Goal: Information Seeking & Learning: Get advice/opinions

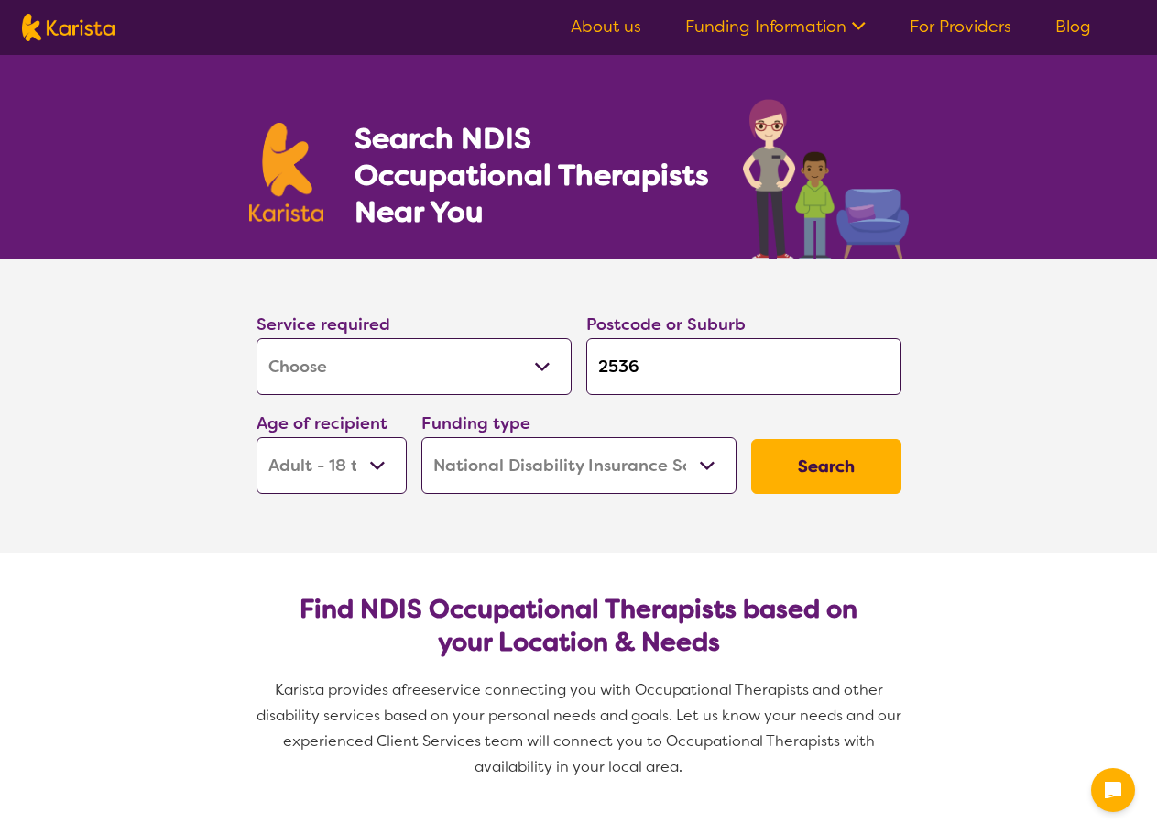
select select "[MEDICAL_DATA]"
select select "AD"
select select "NDIS"
select select "[MEDICAL_DATA]"
select select "AD"
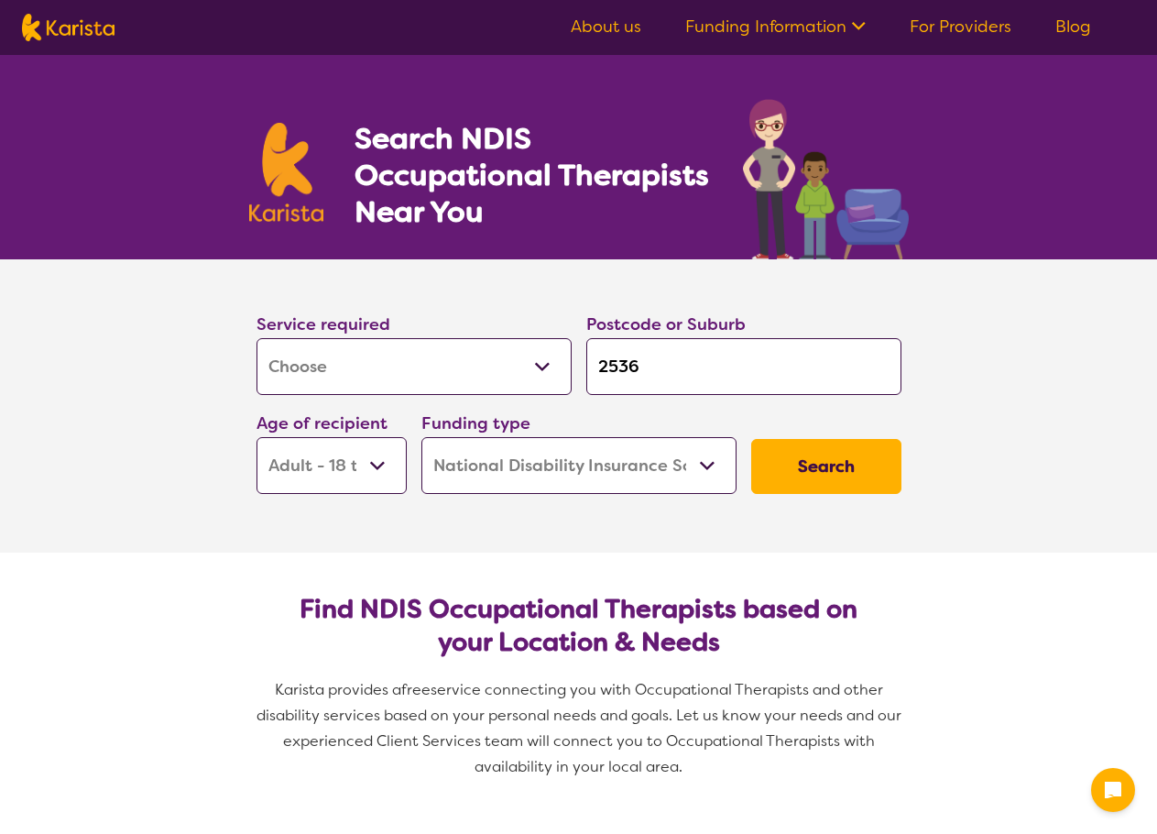
select select "NDIS"
type input "253"
type input "25"
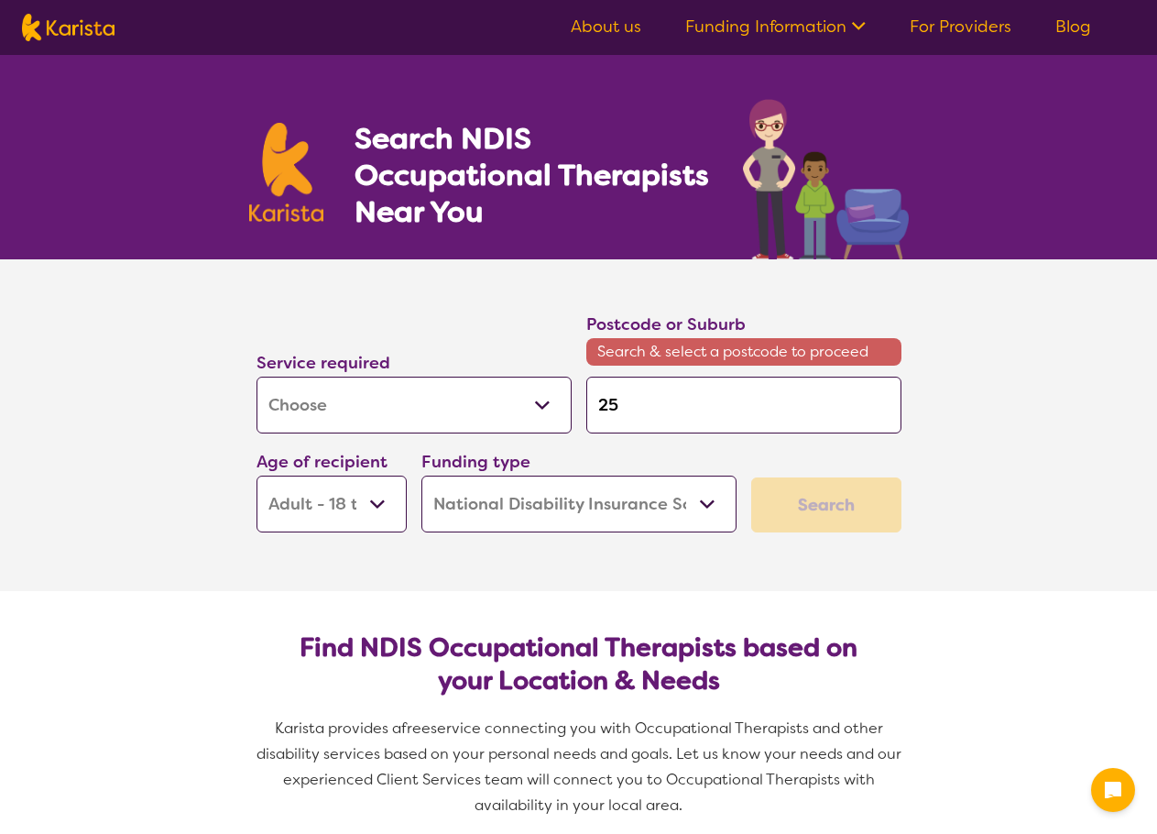
type input "2"
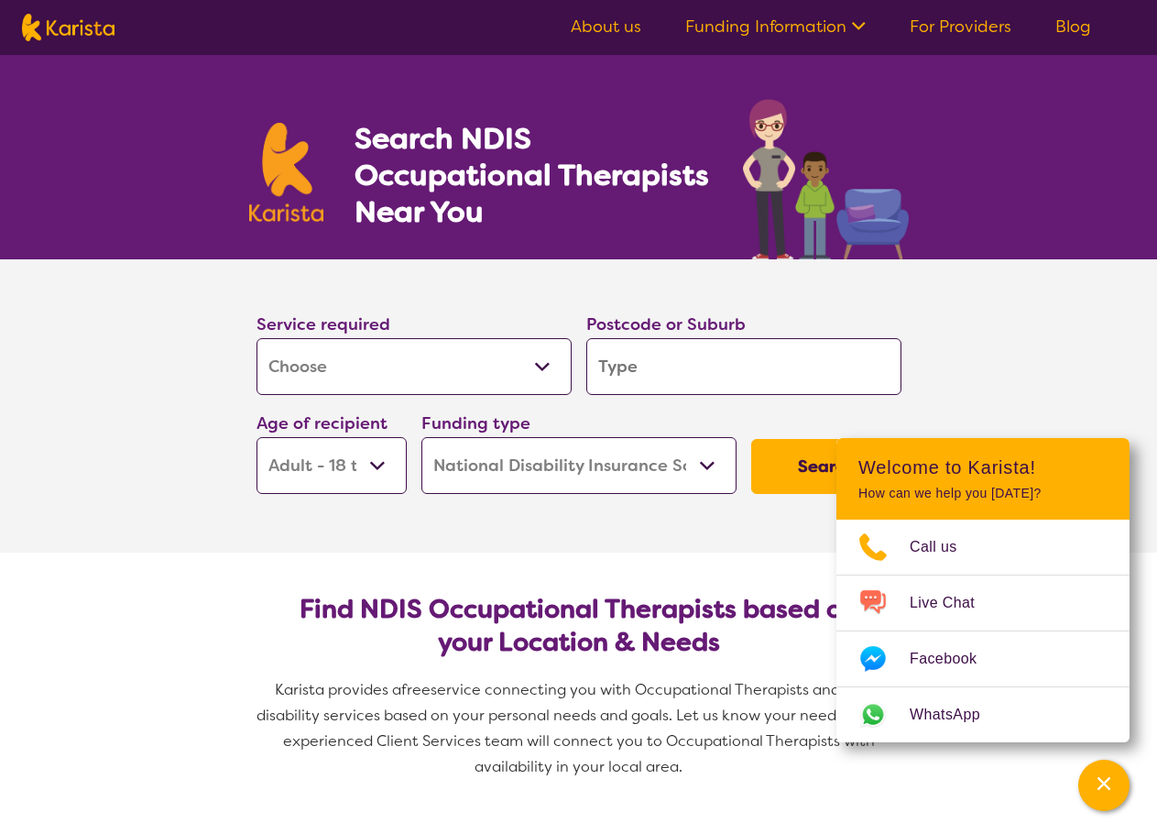
type input "4"
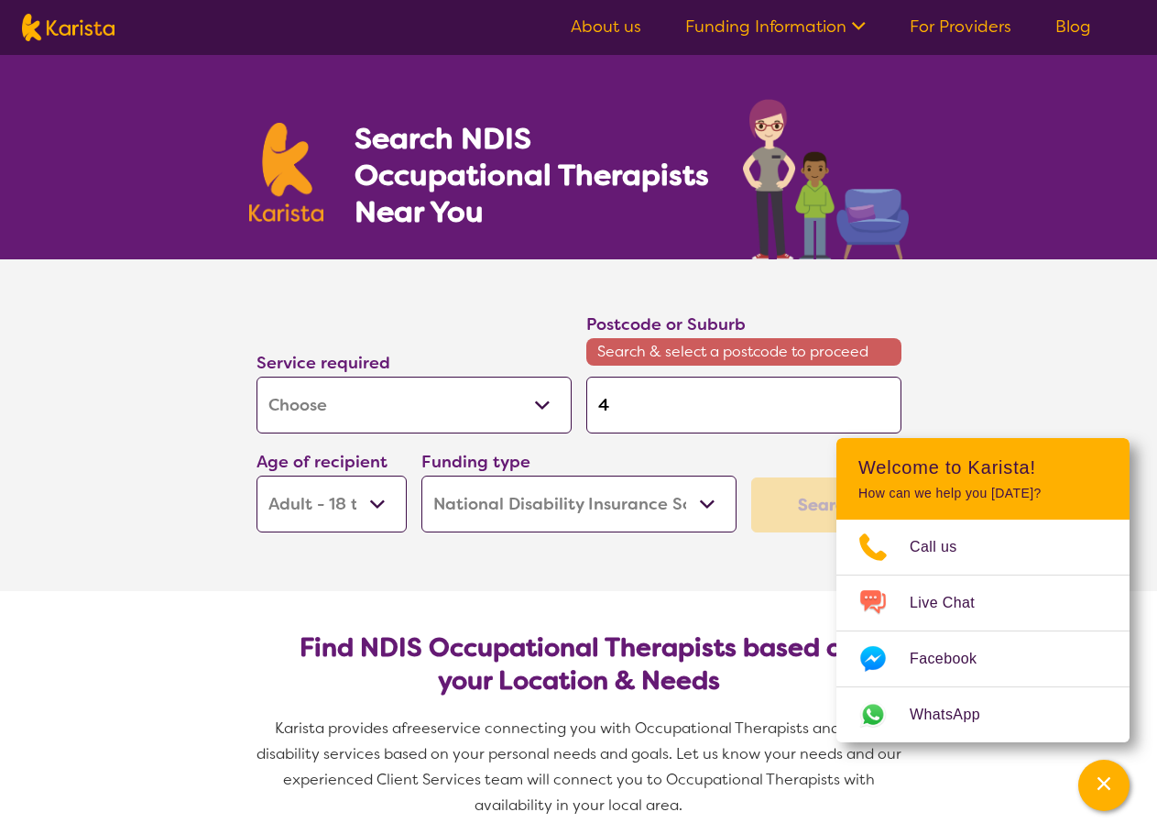
type input "41"
type input "411"
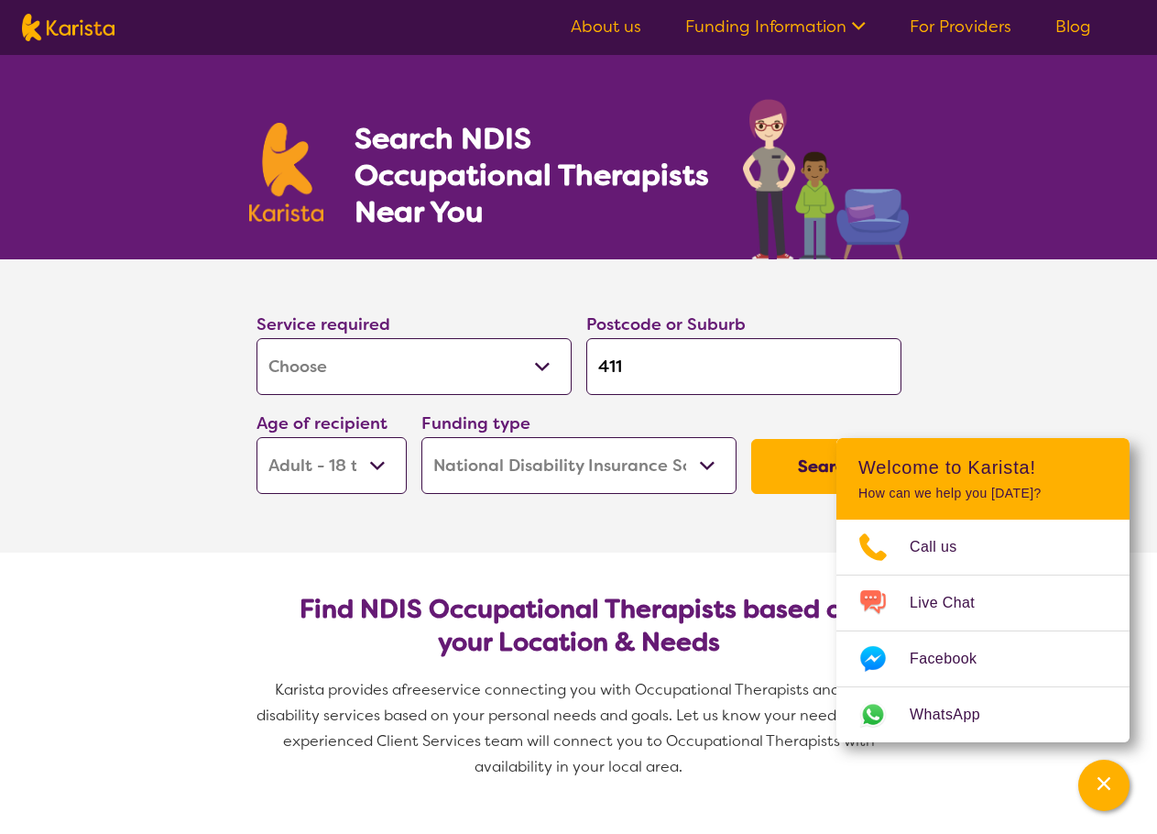
type input "4114"
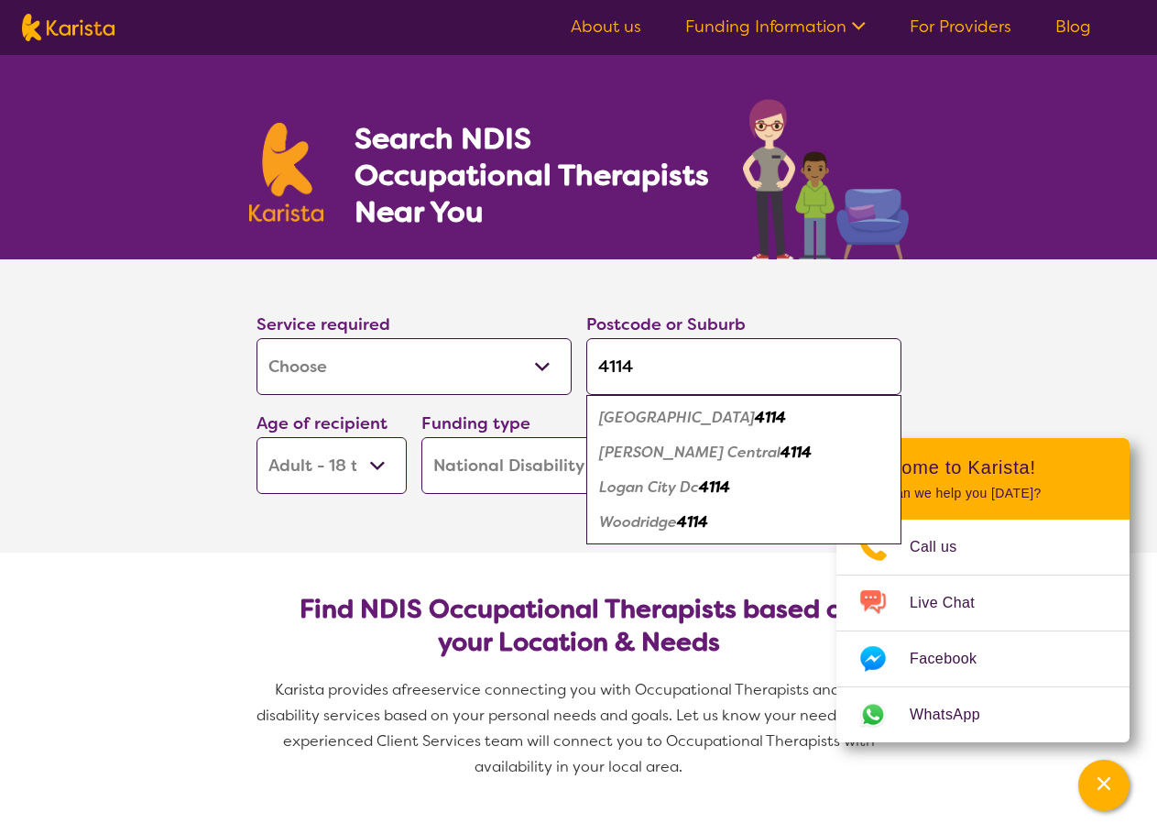
type input "4114"
click at [644, 528] on em "Woodridge" at bounding box center [638, 521] width 78 height 19
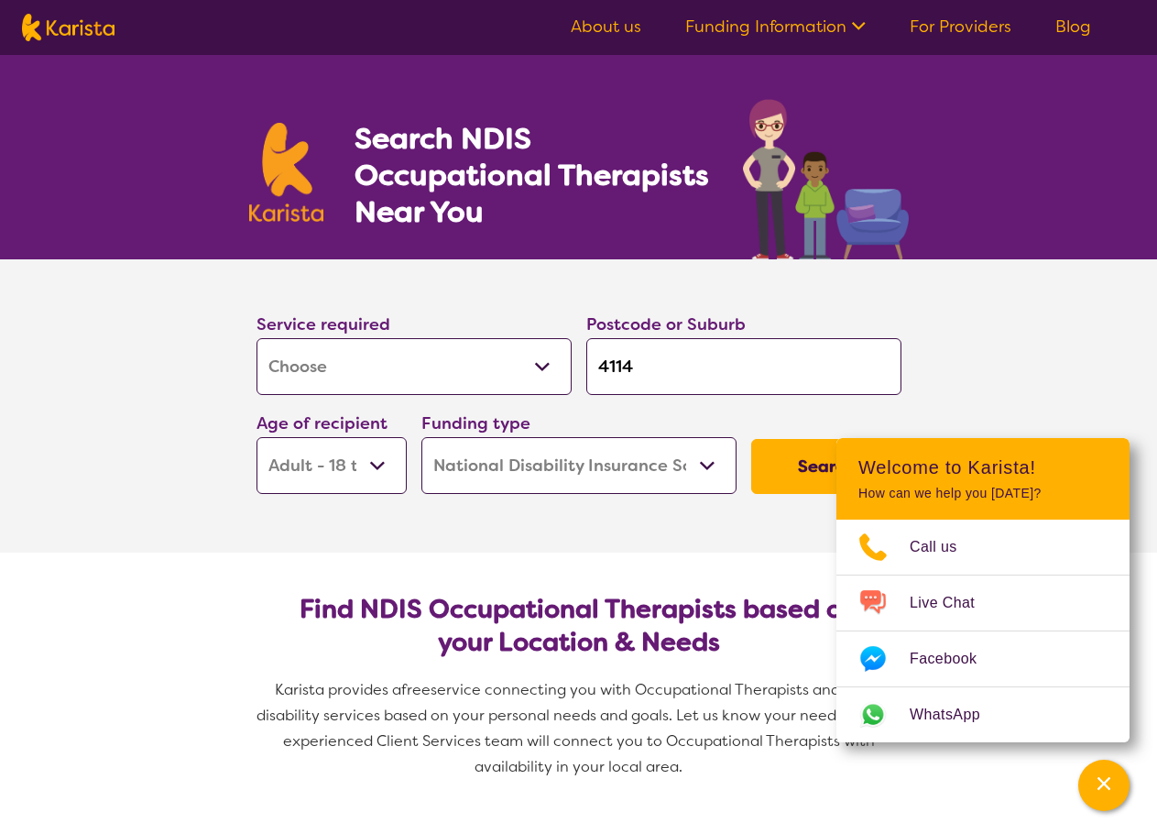
click at [373, 466] on select "Early Childhood - 0 to 9 Child - 10 to 11 Adolescent - 12 to 17 Adult - 18 to 6…" at bounding box center [332, 465] width 150 height 57
select select "AS"
click at [257, 437] on select "Early Childhood - 0 to 9 Child - 10 to 11 Adolescent - 12 to 17 Adult - 18 to 6…" at bounding box center [332, 465] width 150 height 57
select select "AS"
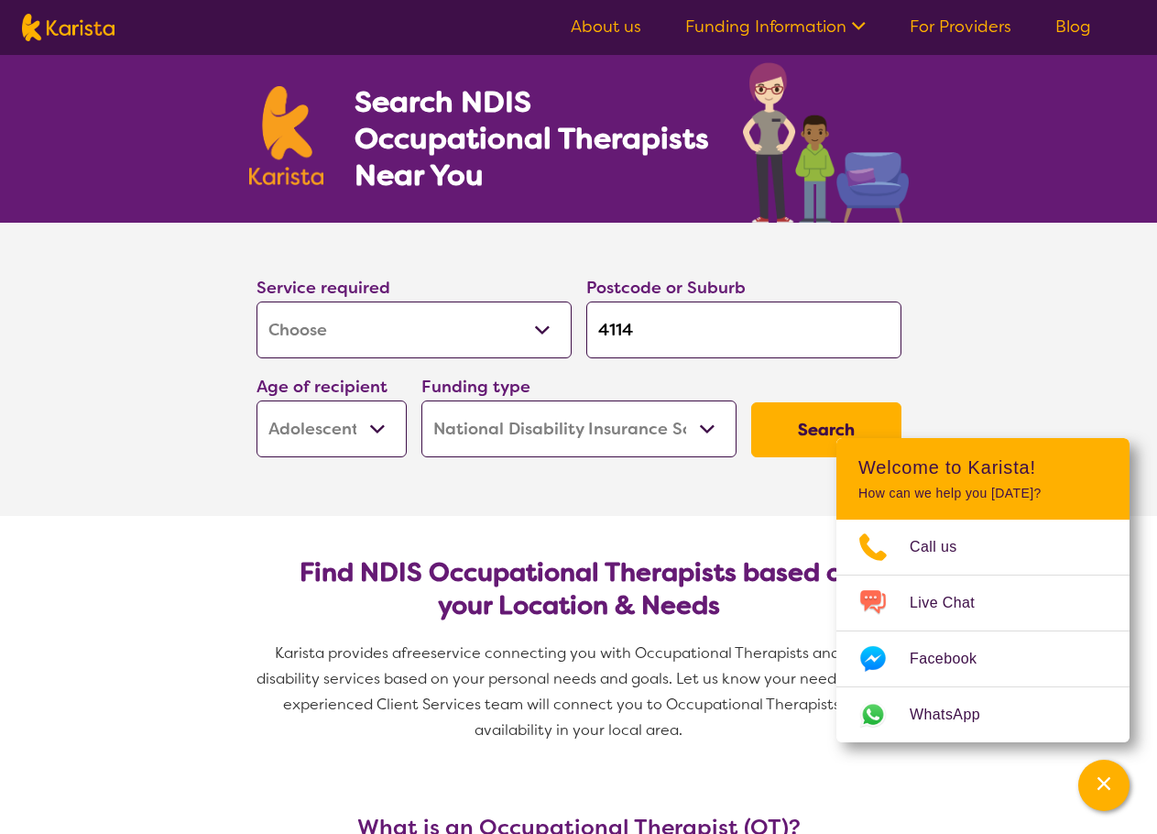
scroll to position [92, 0]
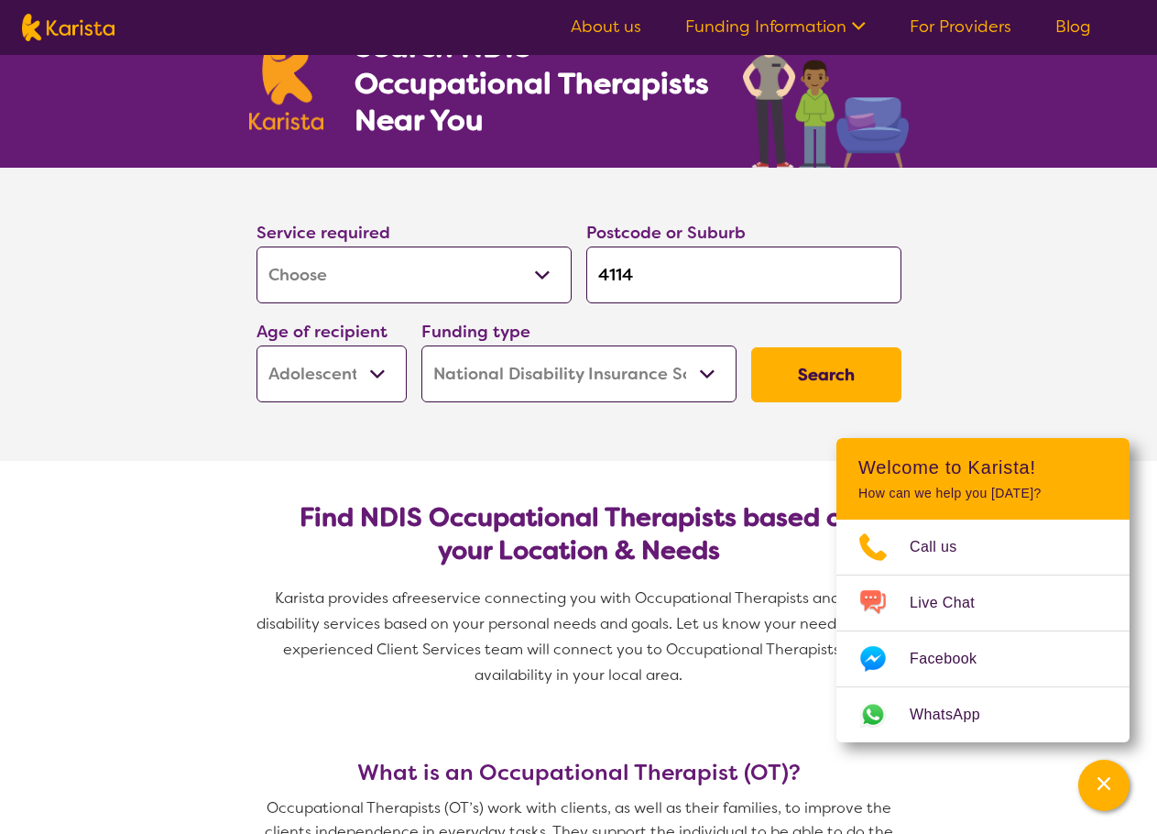
click at [800, 382] on button "Search" at bounding box center [826, 374] width 150 height 55
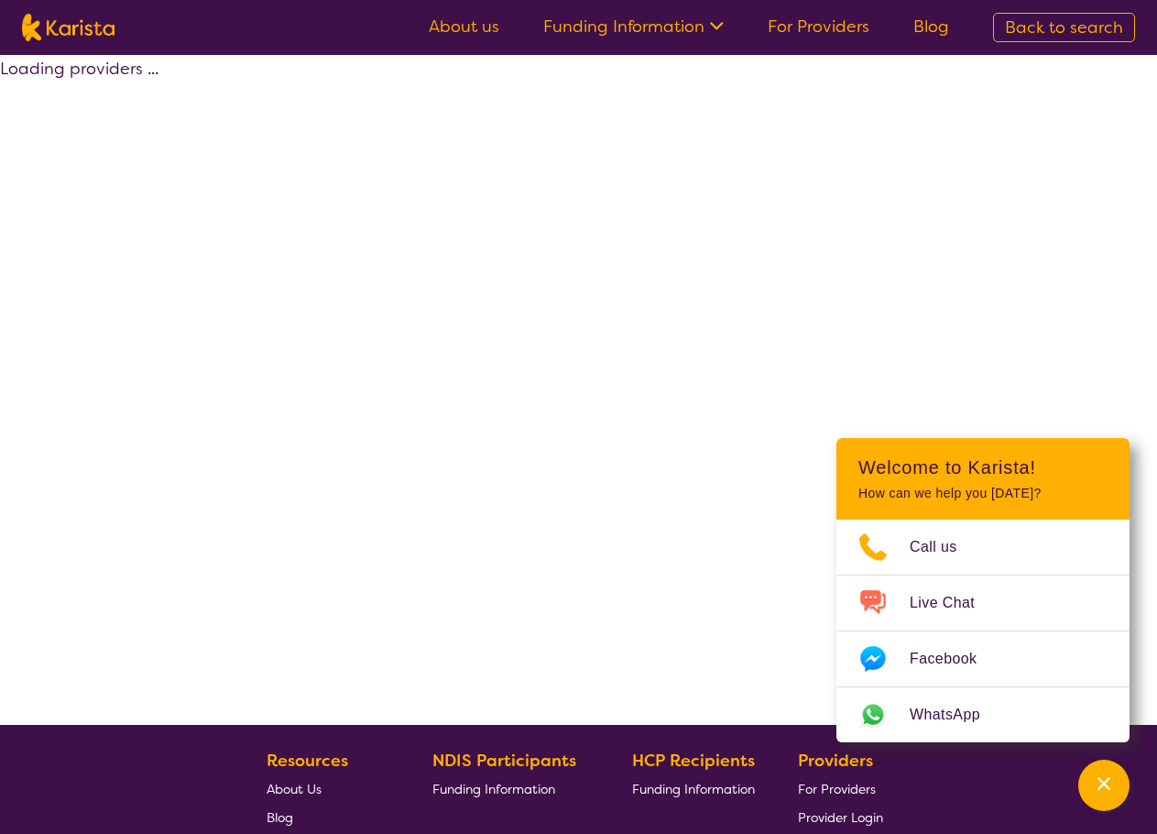
select select "by_score"
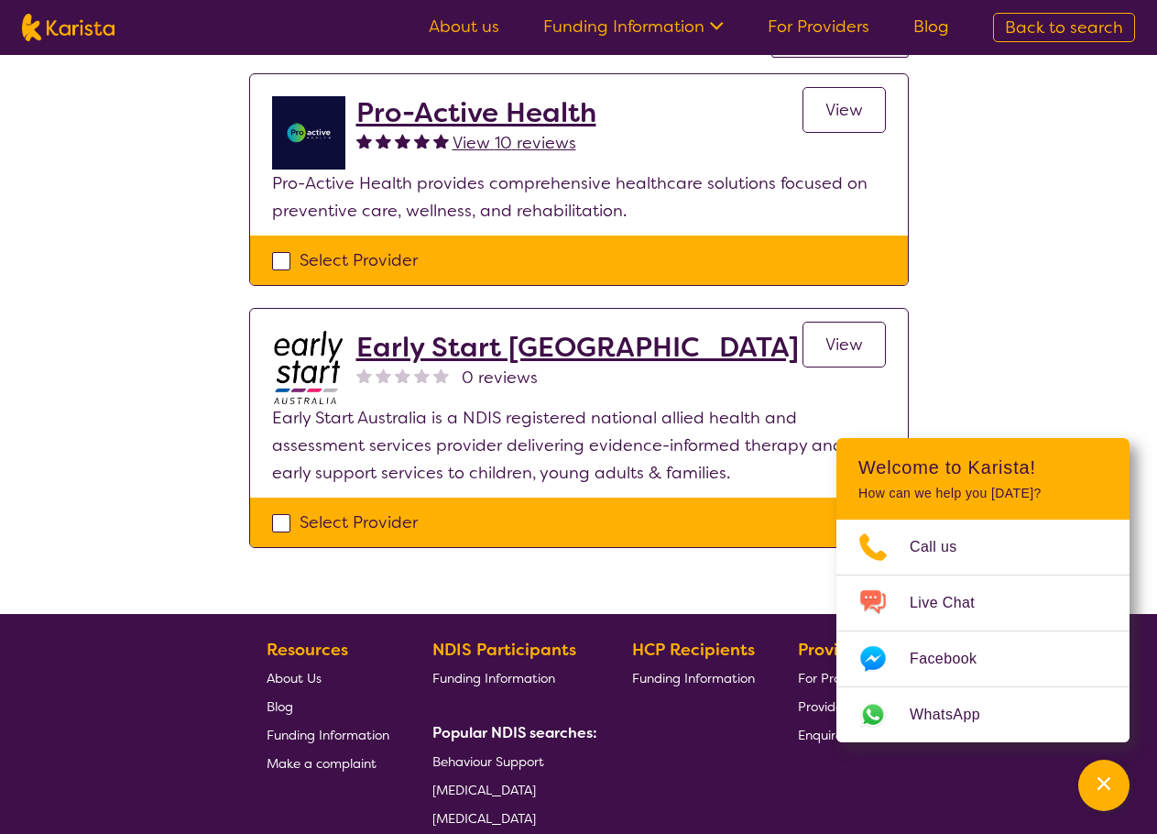
scroll to position [183, 0]
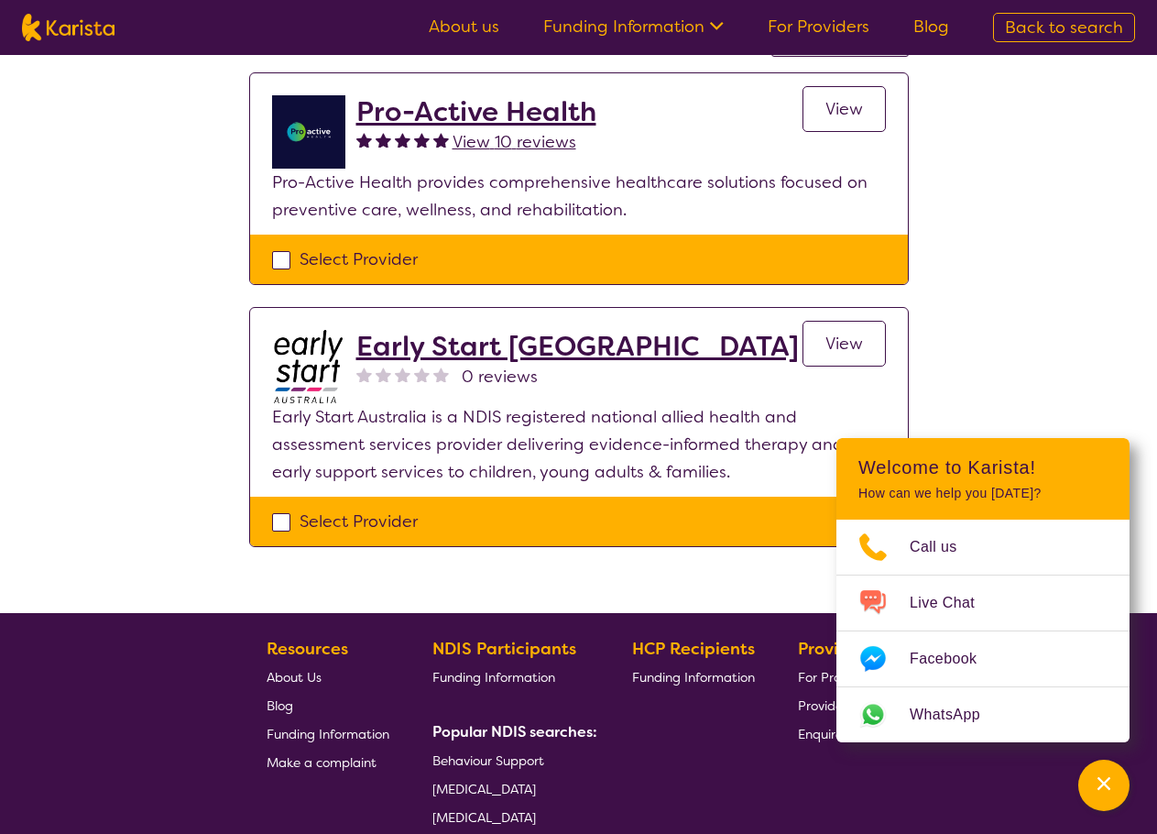
drag, startPoint x: 483, startPoint y: 110, endPoint x: 483, endPoint y: 127, distance: 17.4
click at [483, 110] on h2 "Pro-Active Health" at bounding box center [476, 111] width 240 height 33
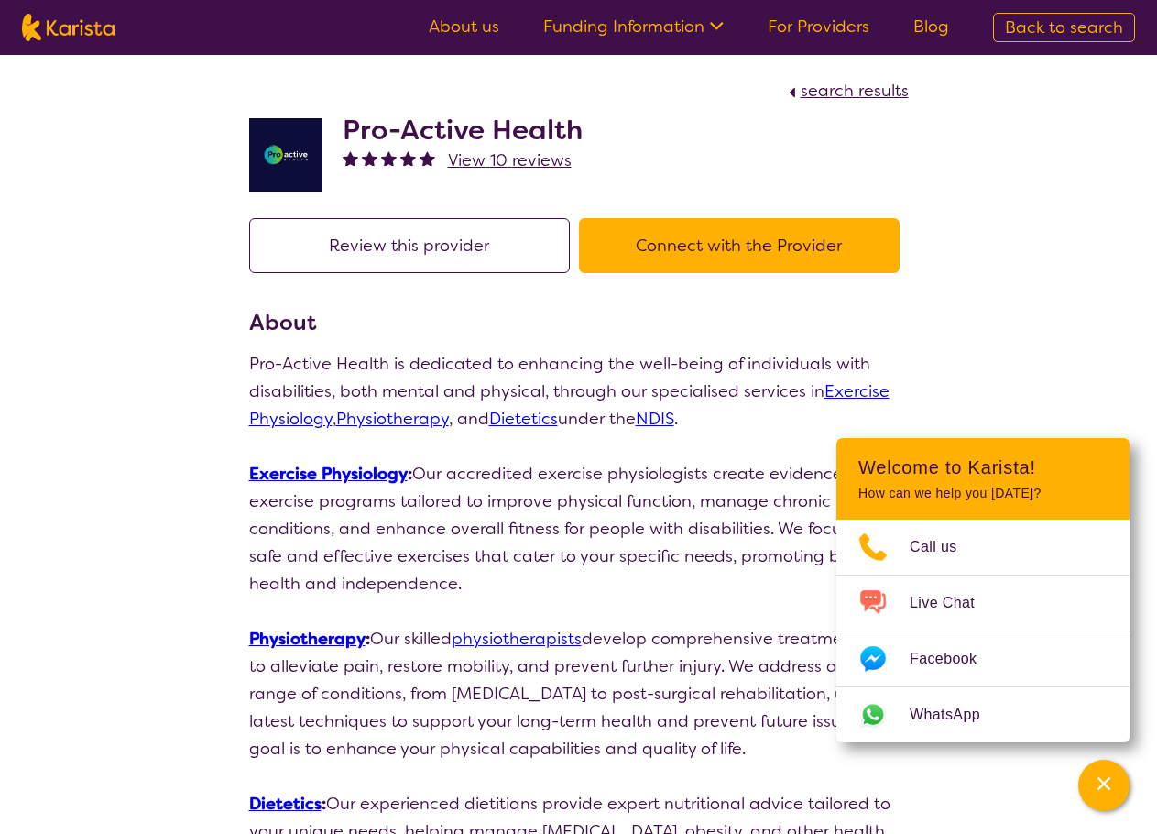
scroll to position [183, 0]
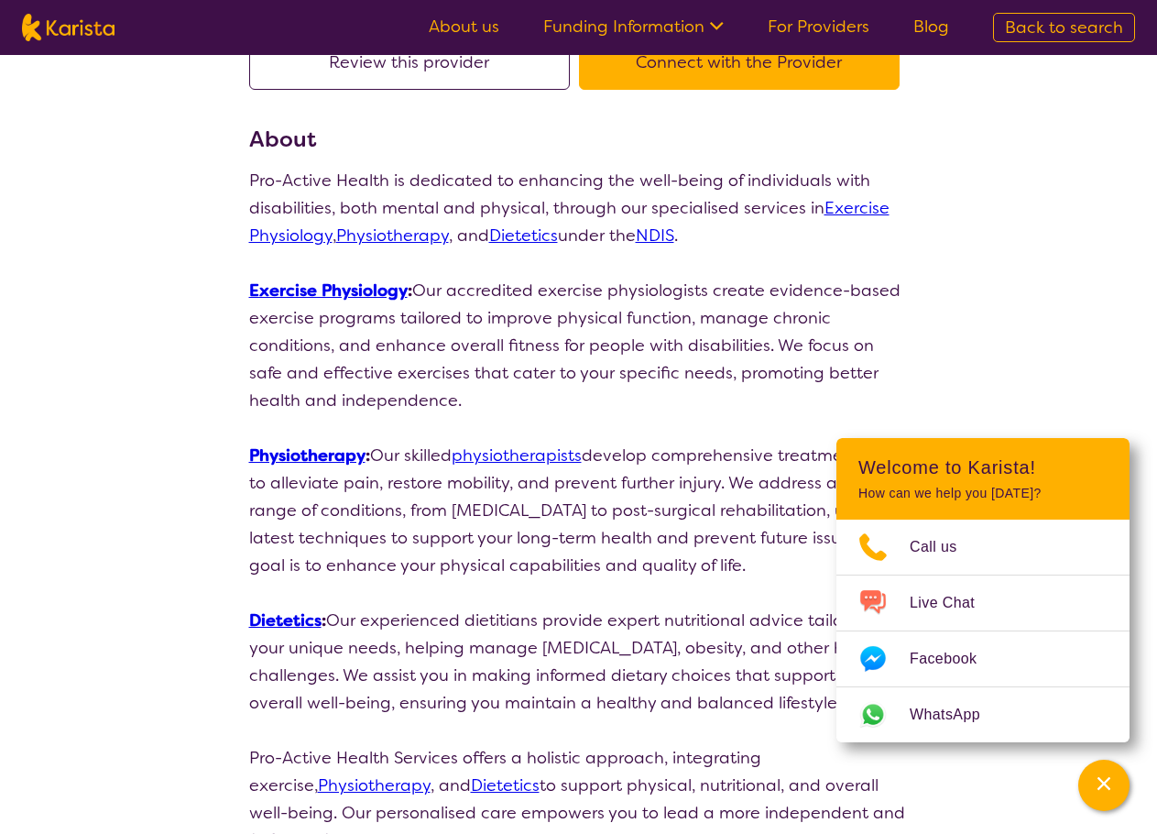
select select "by_score"
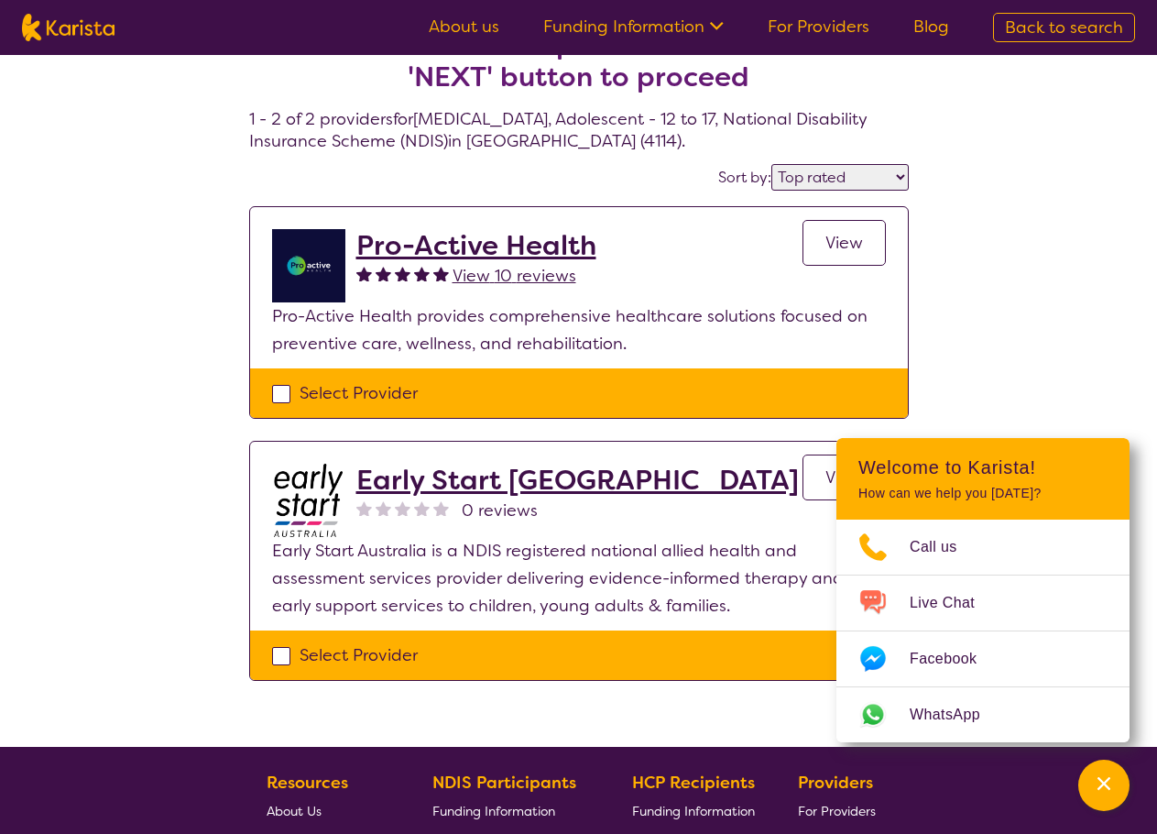
scroll to position [92, 0]
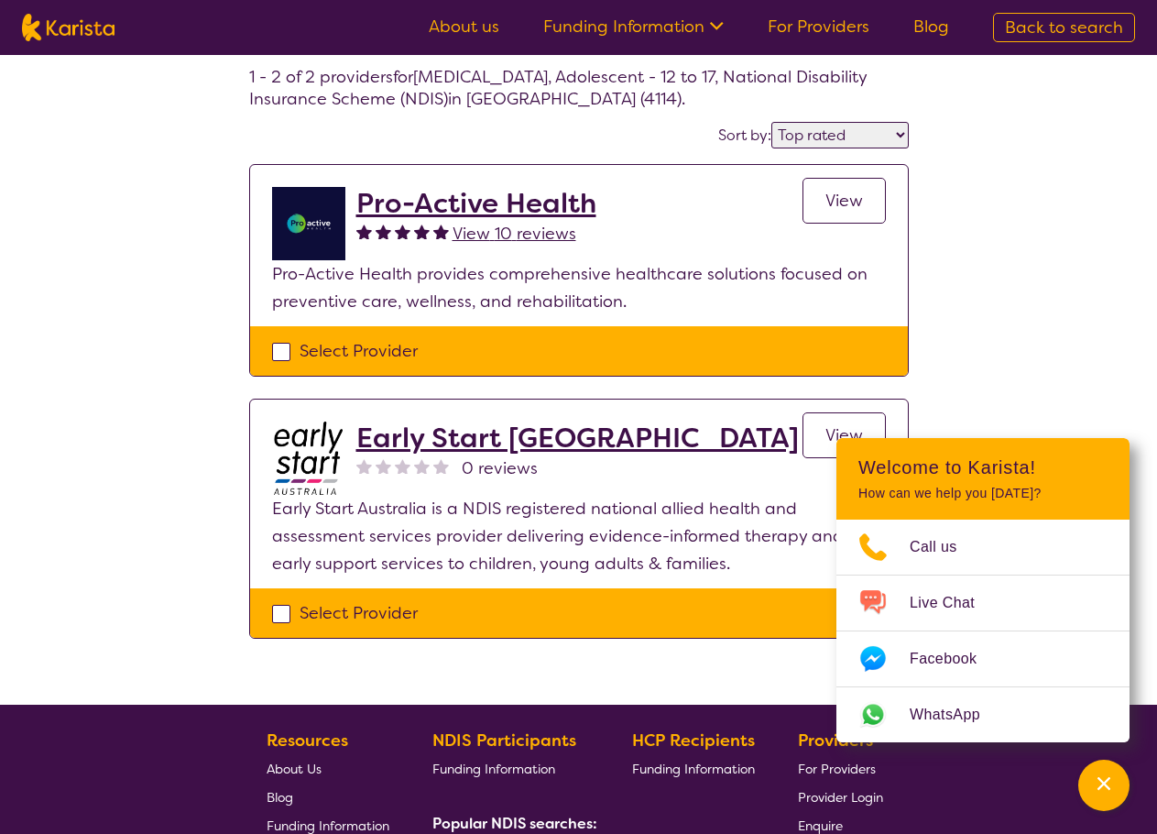
click at [402, 436] on h2 "Early Start [GEOGRAPHIC_DATA]" at bounding box center [577, 438] width 443 height 33
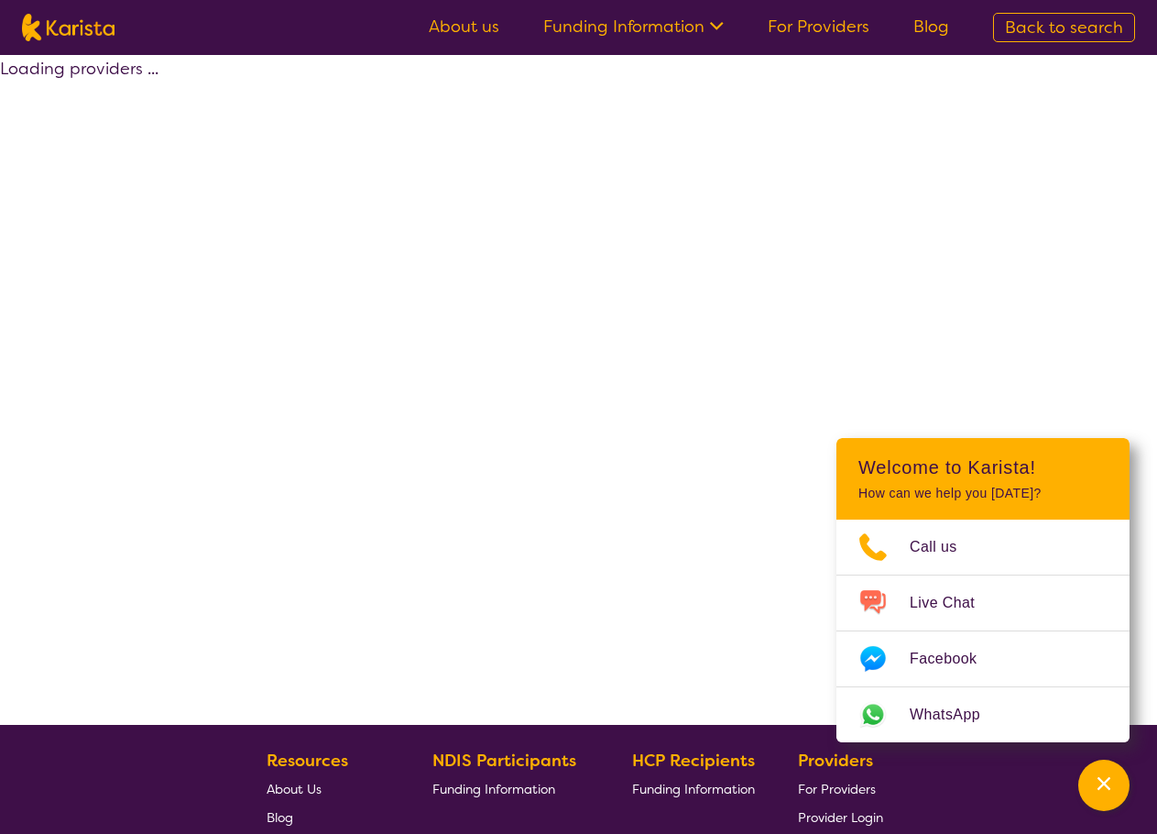
scroll to position [92, 0]
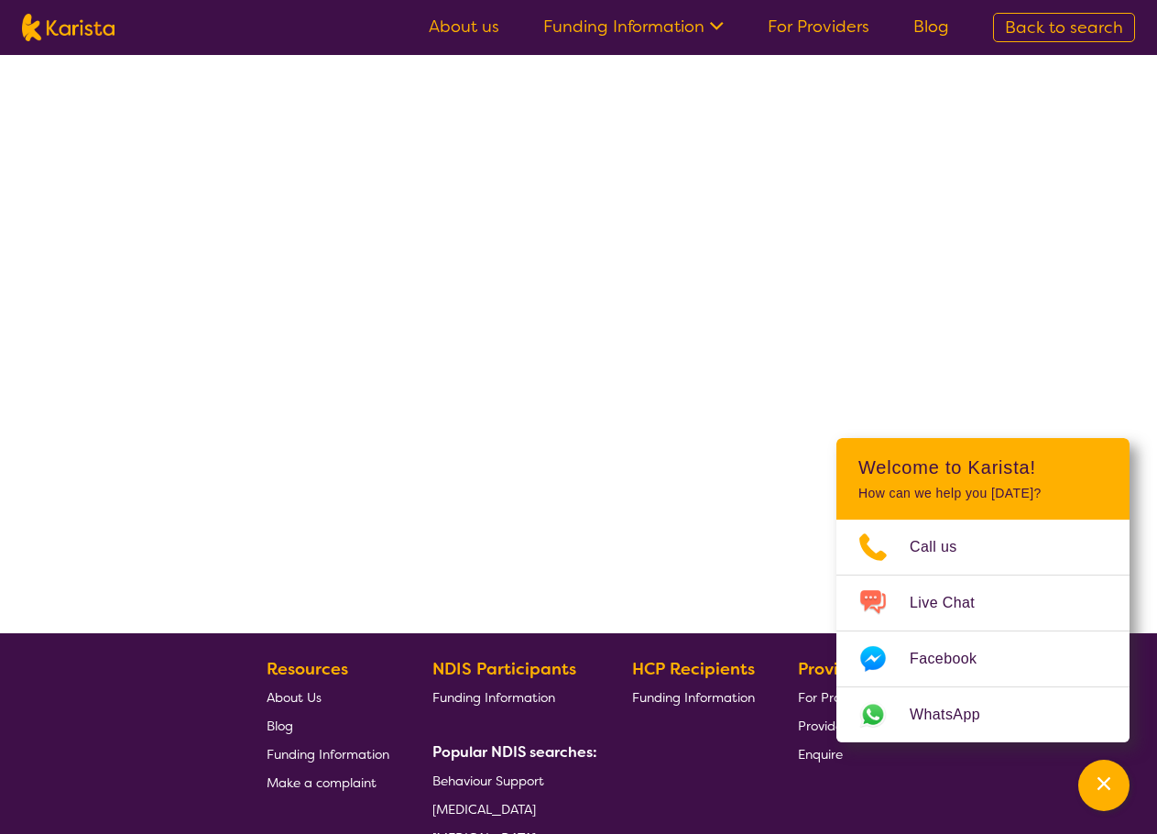
select select "by_score"
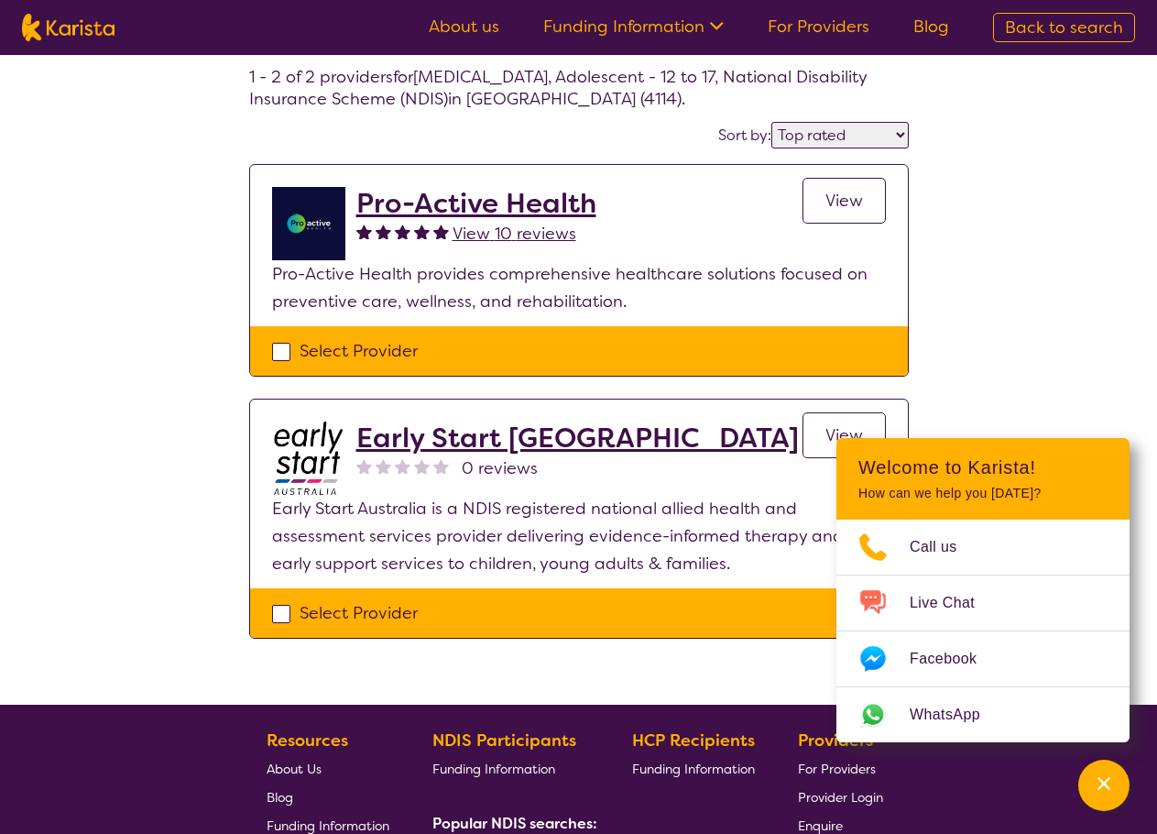
click at [477, 206] on h2 "Pro-Active Health" at bounding box center [476, 203] width 240 height 33
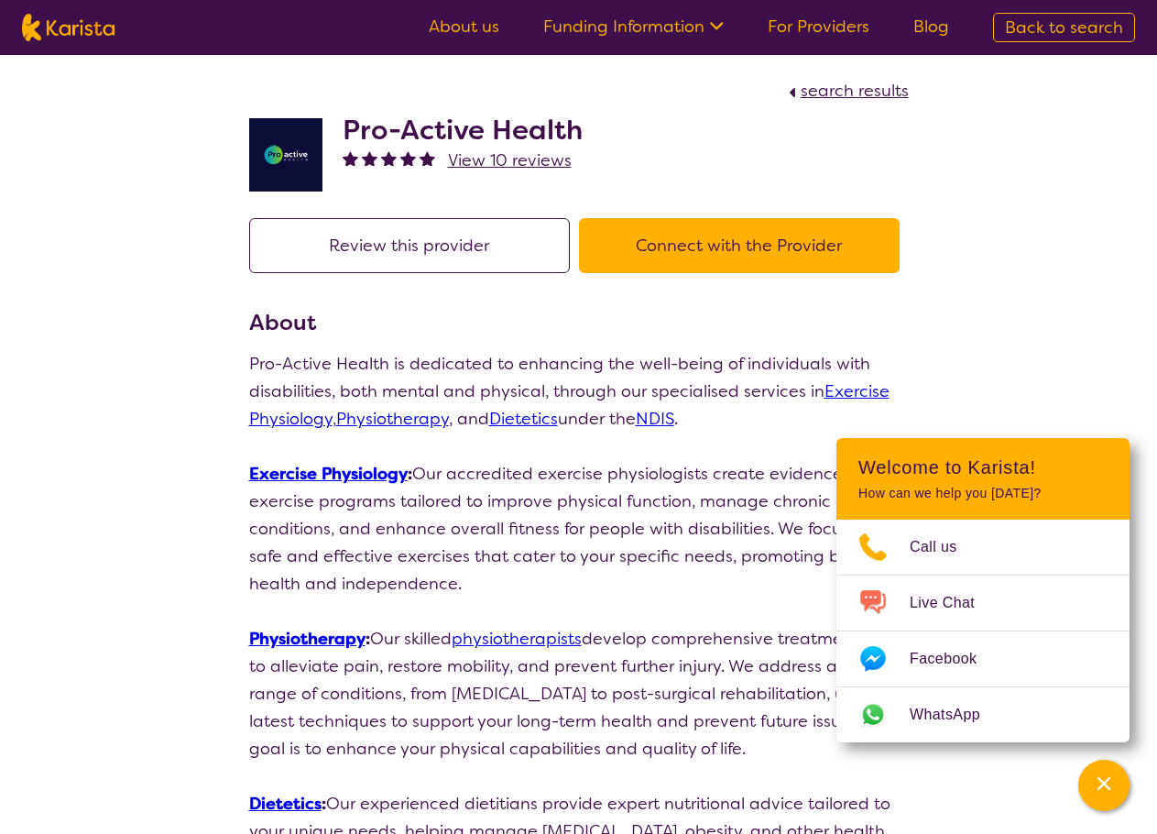
click at [532, 136] on h2 "Pro-Active Health" at bounding box center [463, 130] width 240 height 33
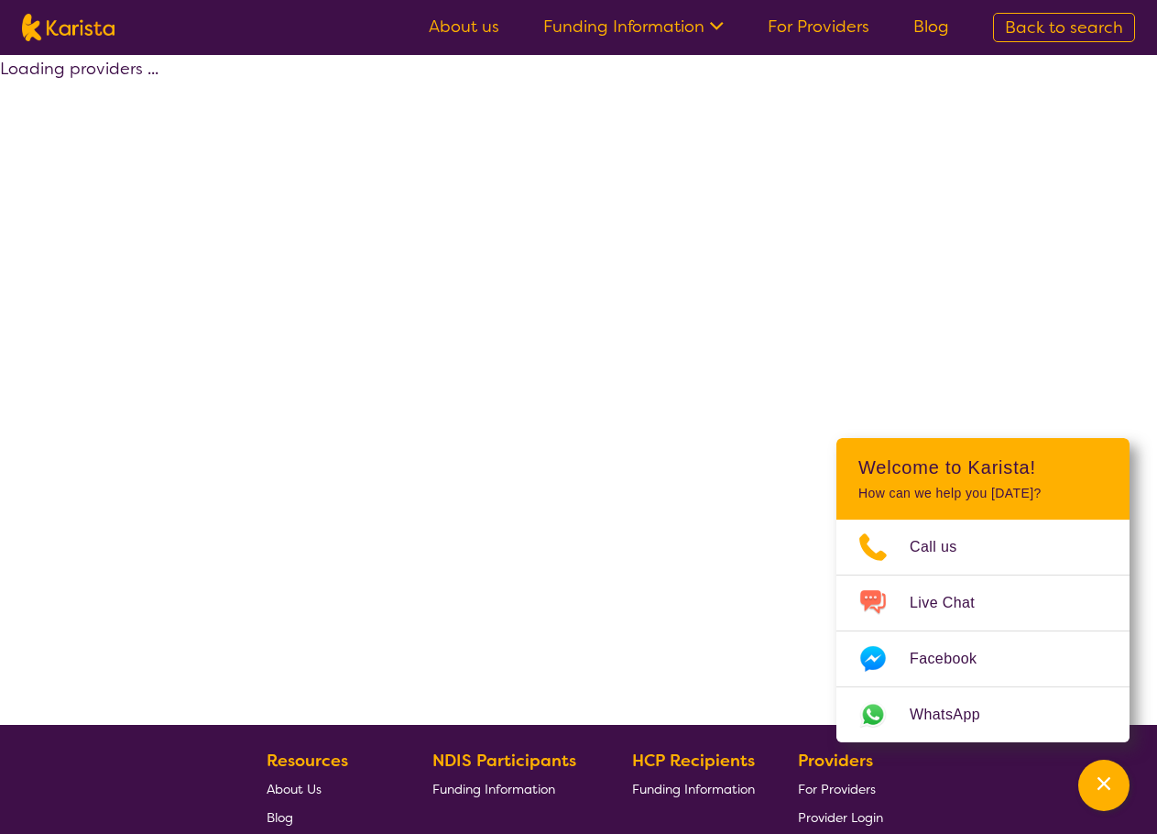
scroll to position [92, 0]
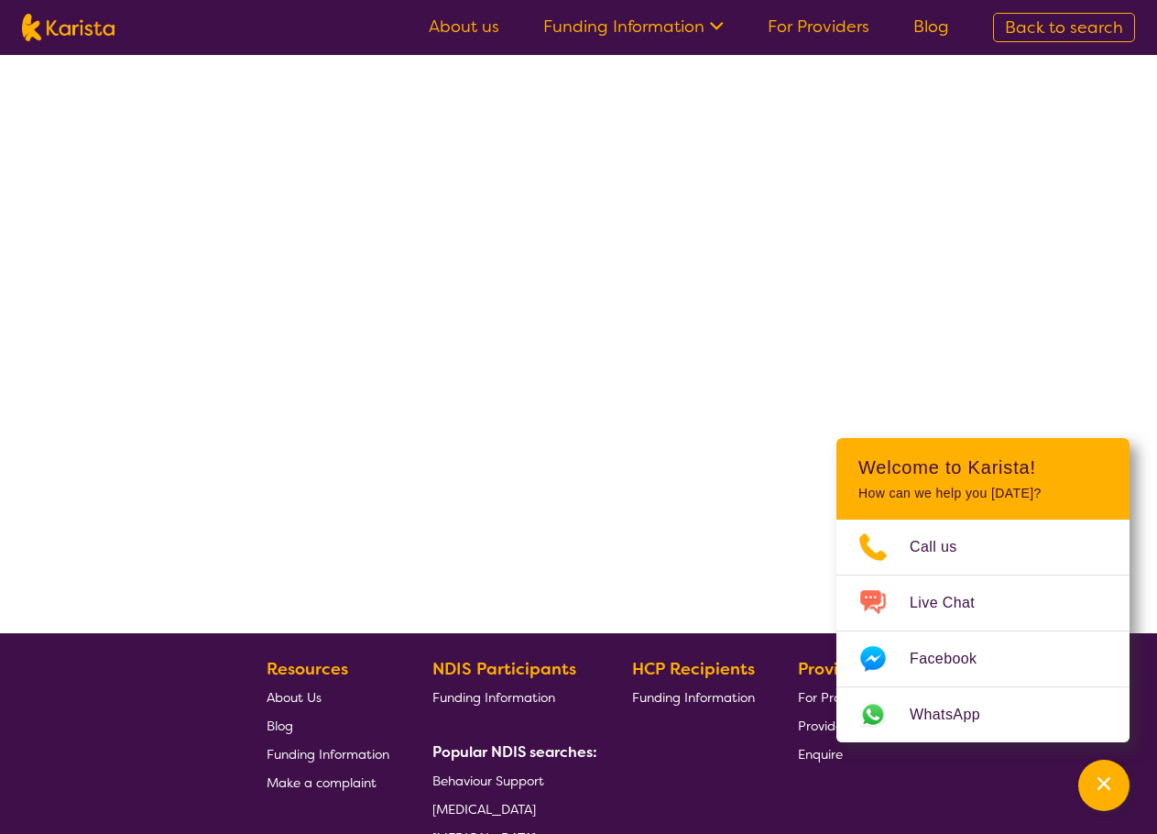
select select "by_score"
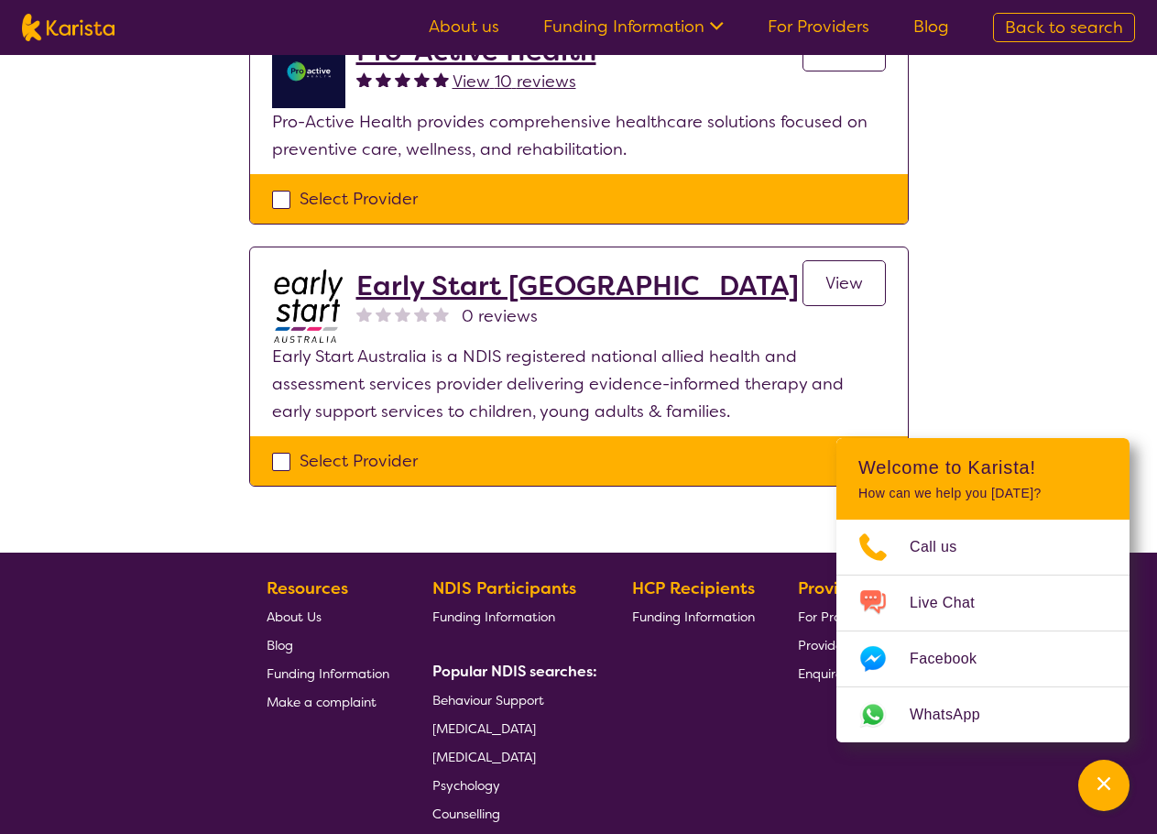
scroll to position [0, 0]
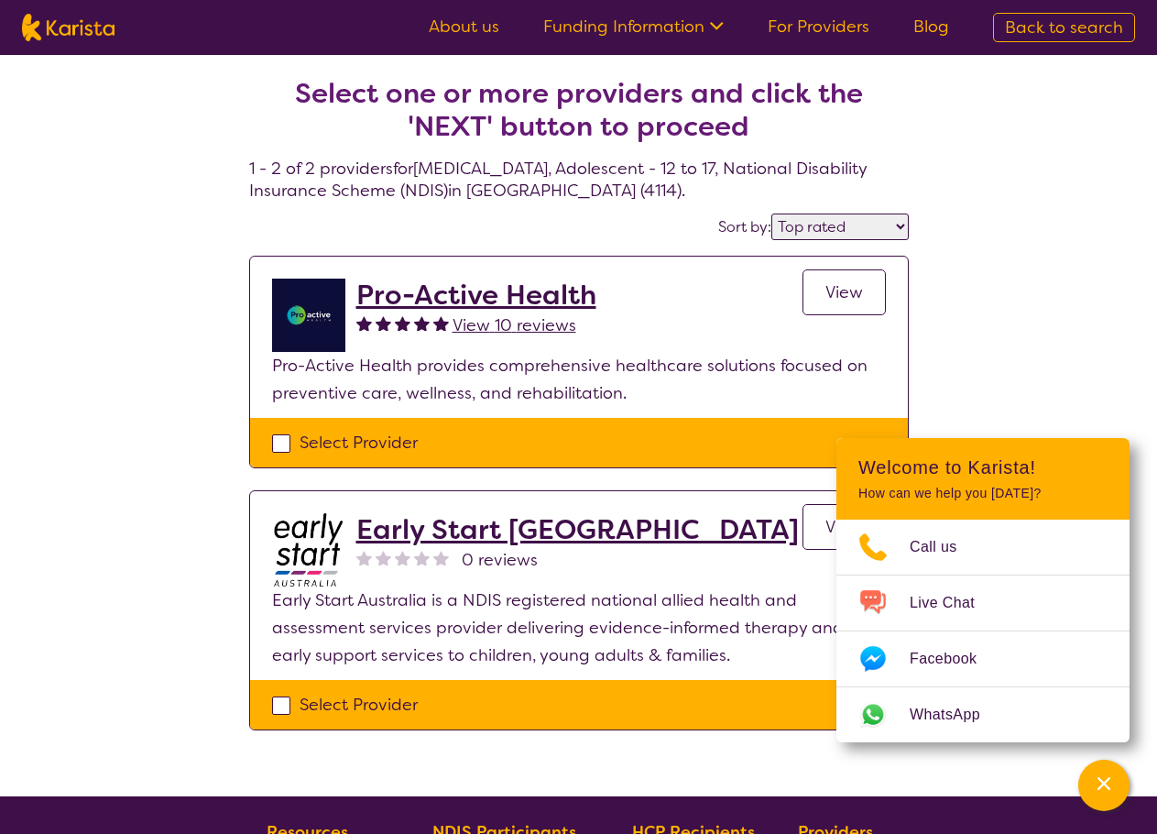
select select "[MEDICAL_DATA]"
select select "AS"
select select "NDIS"
select select "[MEDICAL_DATA]"
select select "AS"
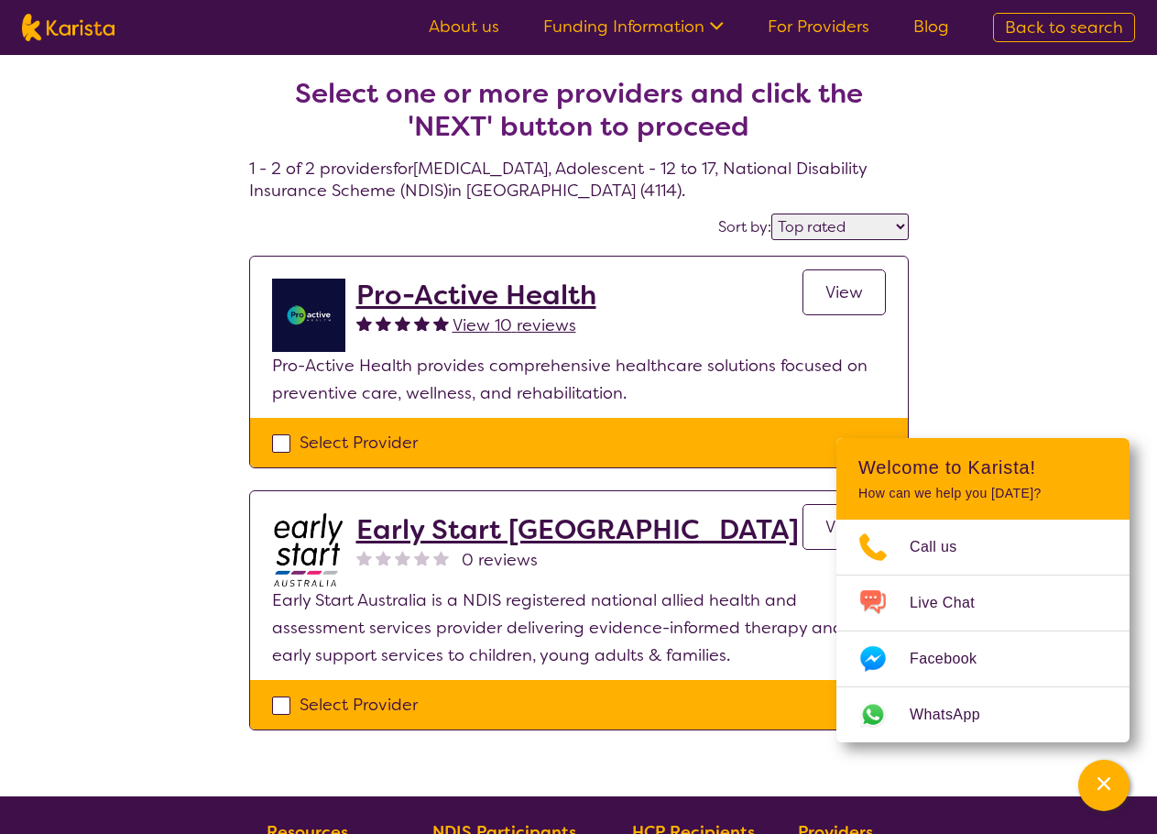
select select "NDIS"
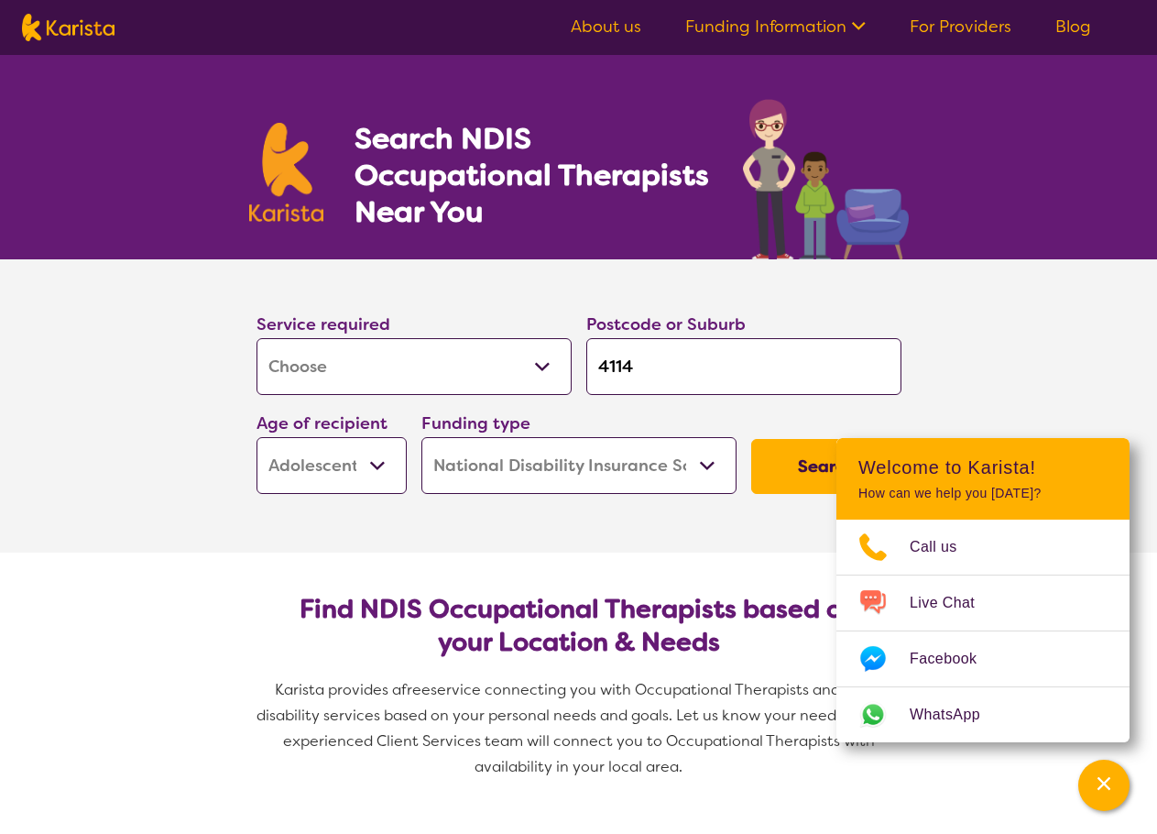
click at [1028, 364] on section "Service required Allied Health Assistant Assessment ([MEDICAL_DATA] or [MEDICAL…" at bounding box center [578, 405] width 1157 height 293
click at [406, 531] on section "Service required Allied Health Assistant Assessment ([MEDICAL_DATA] or [MEDICAL…" at bounding box center [579, 405] width 733 height 293
